Goal: Participate in discussion: Engage in conversation with other users on a specific topic

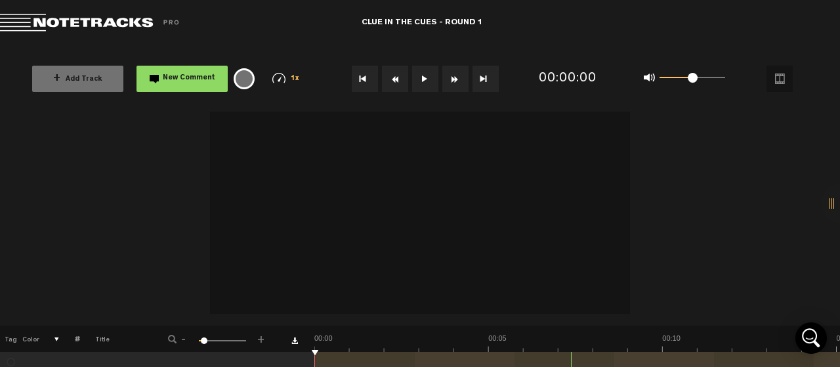
click at [422, 87] on button at bounding box center [425, 79] width 26 height 26
drag, startPoint x: 691, startPoint y: 81, endPoint x: 733, endPoint y: 85, distance: 42.3
click at [733, 85] on div "0 1 1" at bounding box center [685, 79] width 108 height 18
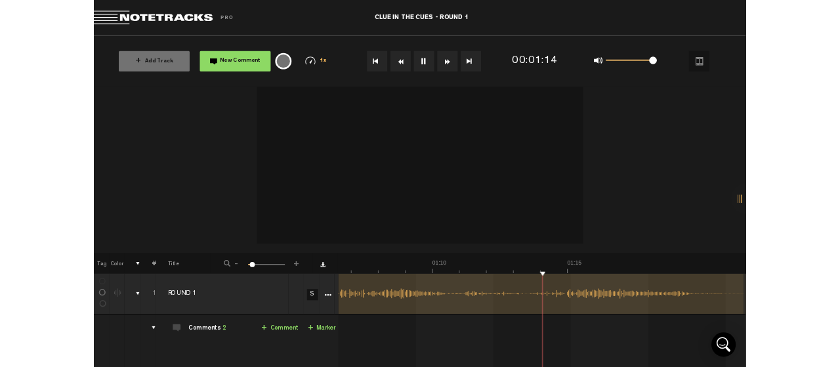
scroll to position [0, 2316]
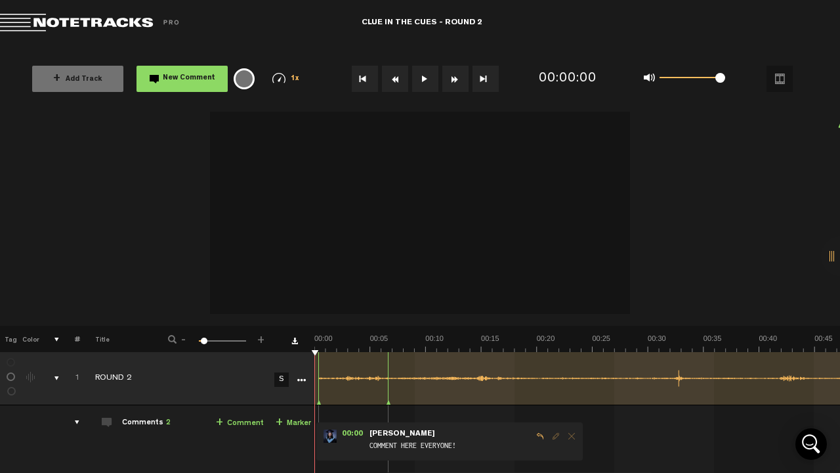
click at [725, 79] on span at bounding box center [693, 76] width 66 height 21
click at [427, 86] on button at bounding box center [425, 79] width 26 height 26
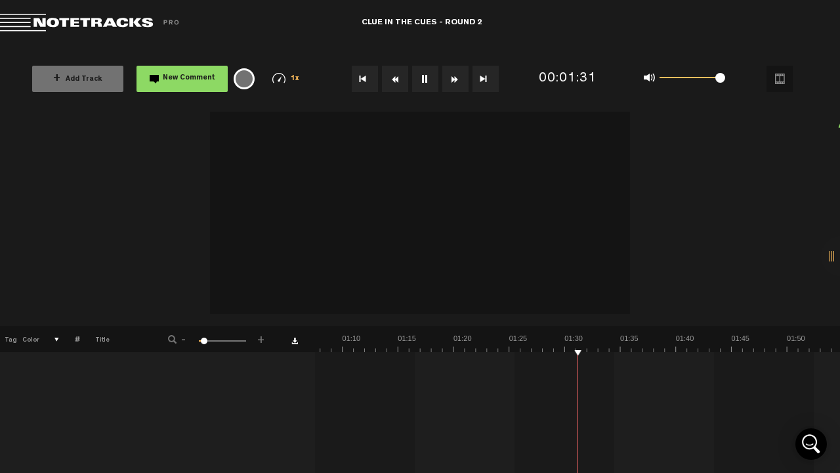
scroll to position [0, 750]
click at [427, 80] on button at bounding box center [425, 79] width 26 height 26
click at [183, 87] on button "New Comment" at bounding box center [182, 79] width 91 height 26
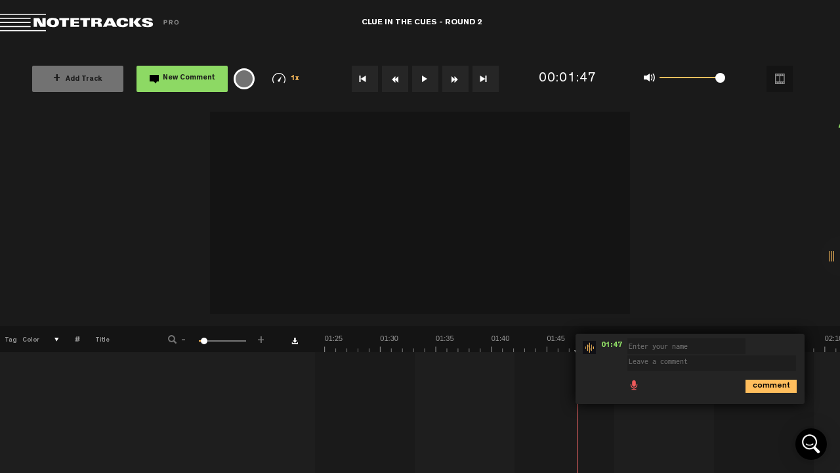
scroll to position [0, 0]
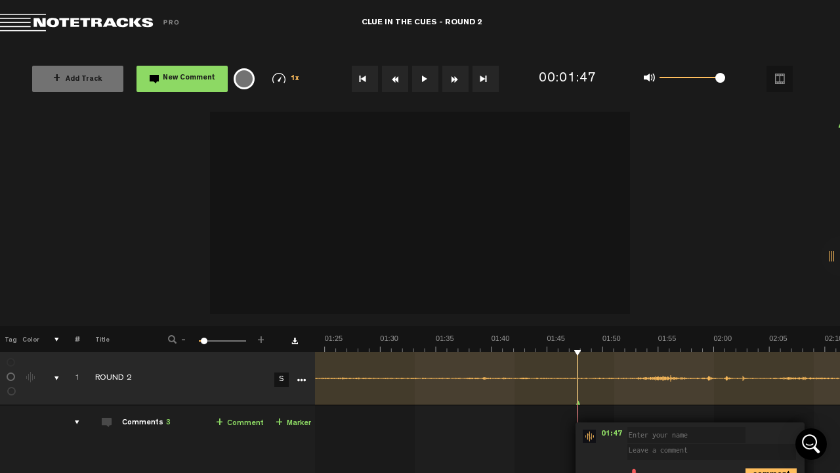
click at [160, 366] on div "Comments 3" at bounding box center [146, 423] width 49 height 11
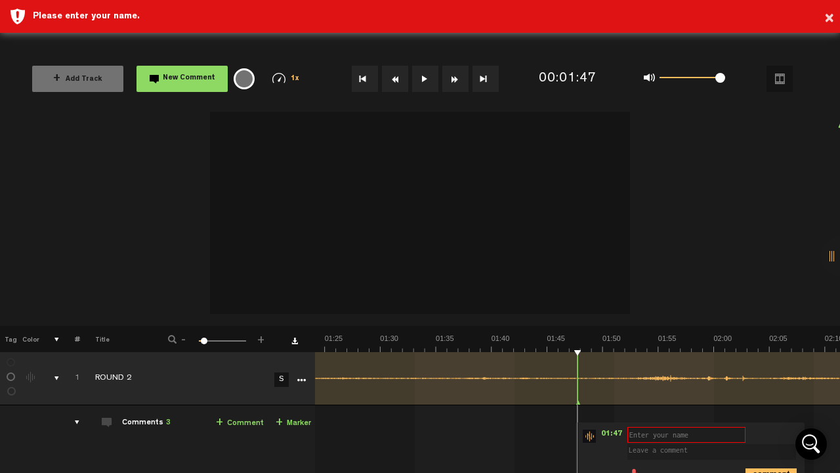
click at [147, 366] on div "Comments 3" at bounding box center [146, 423] width 49 height 11
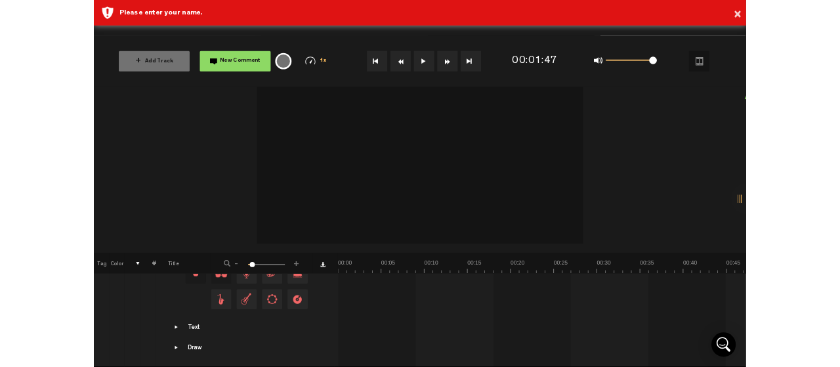
scroll to position [0, 11]
